Goal: Task Accomplishment & Management: Manage account settings

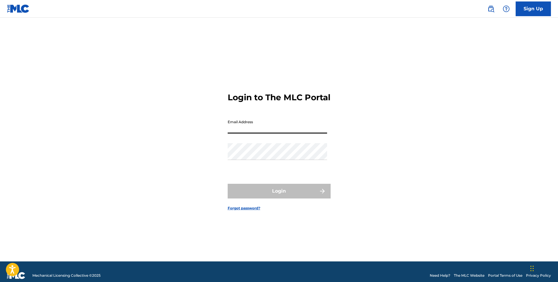
click at [243, 128] on input "Email Address" at bounding box center [277, 125] width 99 height 17
type input "[EMAIL_ADDRESS][DOMAIN_NAME]"
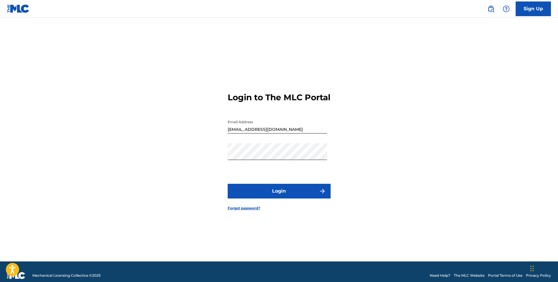
click at [280, 191] on button "Login" at bounding box center [279, 191] width 103 height 15
click at [298, 198] on button "Login" at bounding box center [279, 191] width 103 height 15
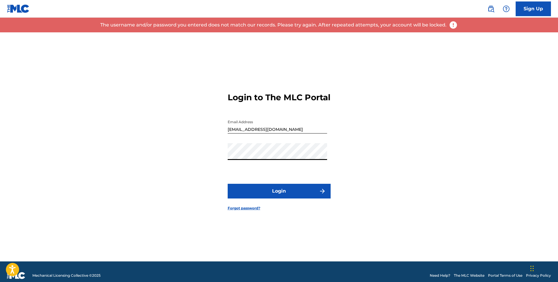
click at [214, 151] on div "Login to The MLC Portal Email Address [EMAIL_ADDRESS][DOMAIN_NAME] Password Log…" at bounding box center [279, 146] width 412 height 229
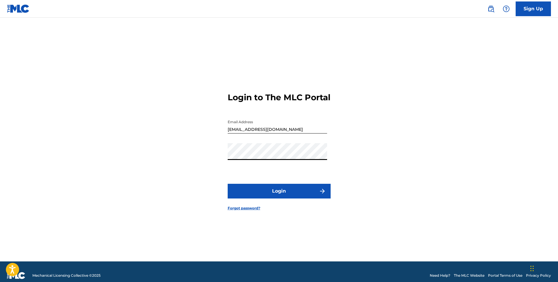
click at [283, 192] on button "Login" at bounding box center [279, 191] width 103 height 15
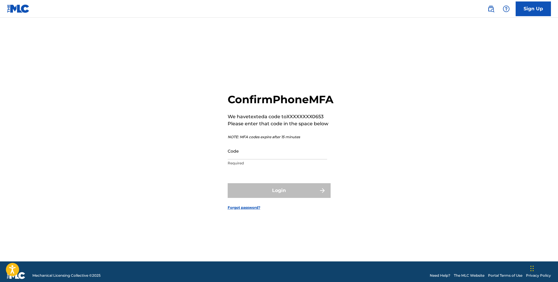
click at [275, 160] on input "Code" at bounding box center [277, 151] width 99 height 17
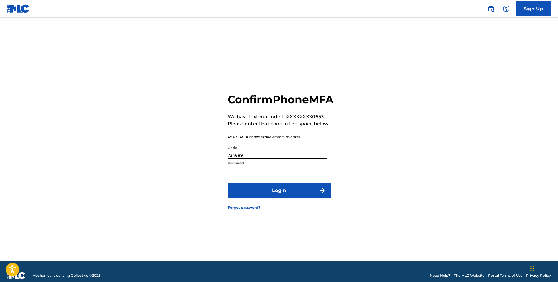
type input "724689"
click at [268, 195] on button "Login" at bounding box center [279, 190] width 103 height 15
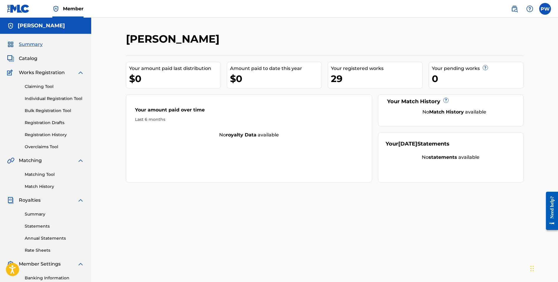
click at [544, 5] on label at bounding box center [546, 9] width 12 height 12
click at [545, 9] on input "PW [PERSON_NAME] [EMAIL_ADDRESS][DOMAIN_NAME] Notification Preferences Profile …" at bounding box center [545, 9] width 0 height 0
click at [487, 81] on p "Log out" at bounding box center [489, 83] width 14 height 5
click at [545, 9] on input "PW [PERSON_NAME] [EMAIL_ADDRESS][DOMAIN_NAME] Notification Preferences Profile …" at bounding box center [545, 9] width 0 height 0
